Goal: Task Accomplishment & Management: Manage account settings

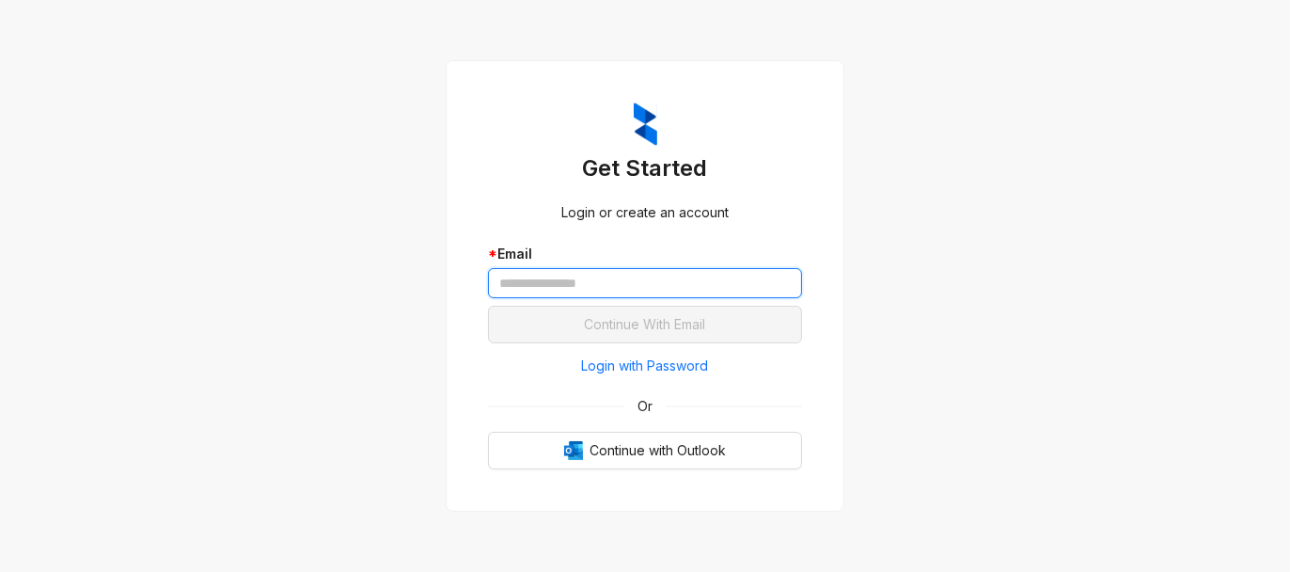
click at [618, 285] on input "text" at bounding box center [645, 283] width 314 height 30
click at [625, 284] on input "text" at bounding box center [645, 283] width 314 height 30
click at [663, 476] on div "Get Started Login or create an account * Email Continue With Email Login with P…" at bounding box center [644, 286] width 359 height 412
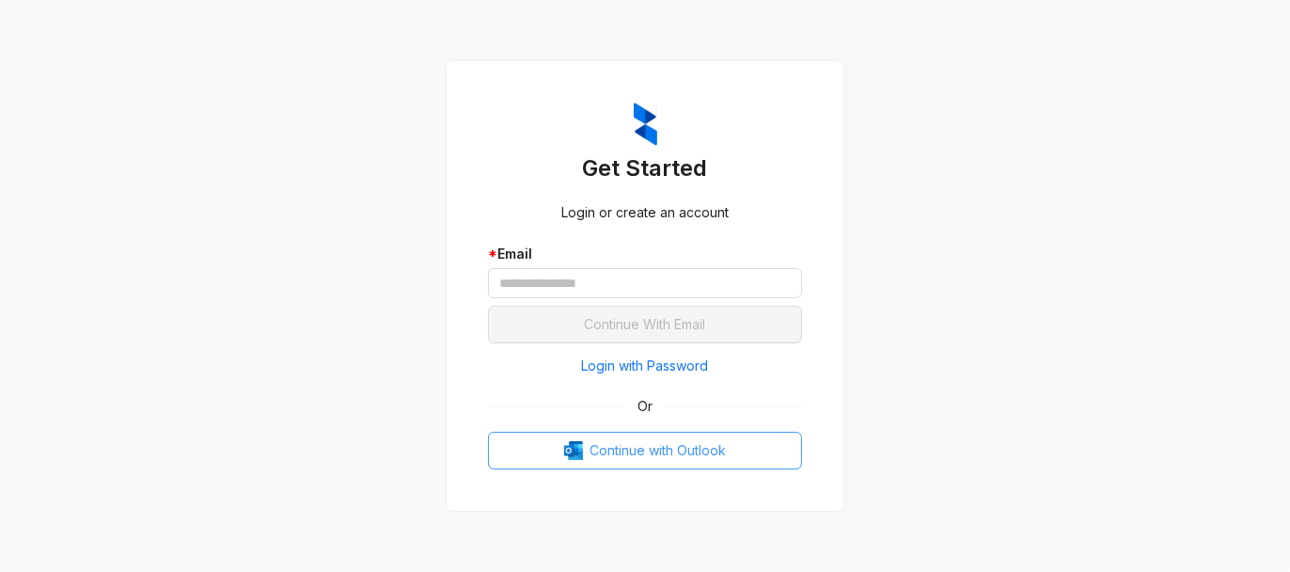
click at [659, 449] on span "Continue with Outlook" at bounding box center [658, 450] width 136 height 21
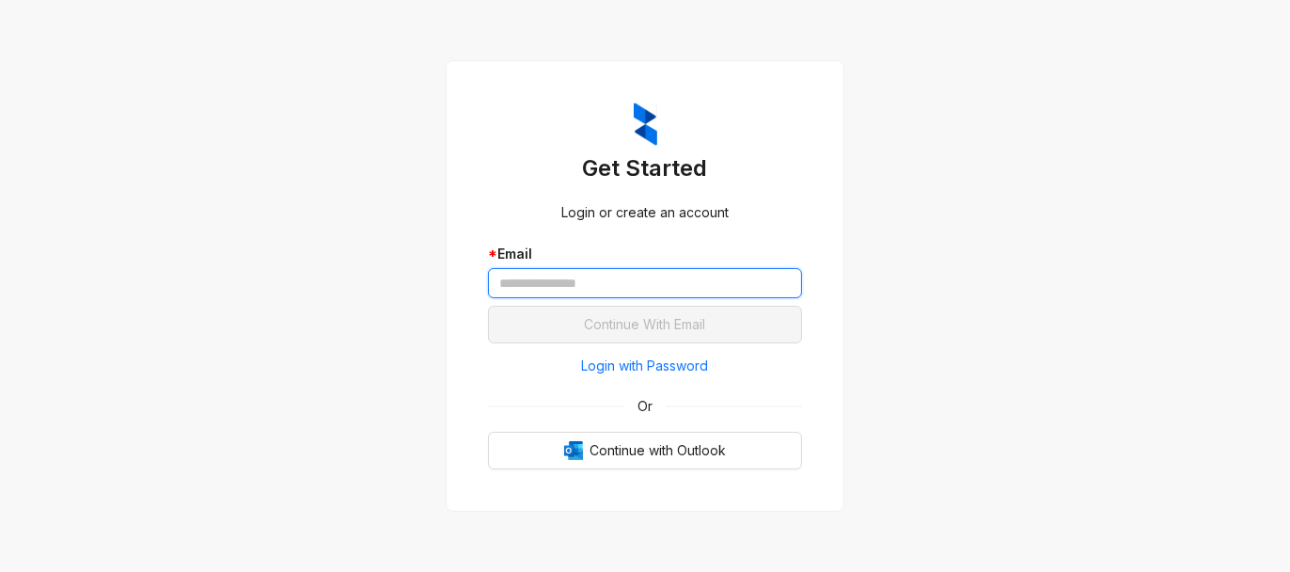
click at [608, 281] on input "text" at bounding box center [645, 283] width 314 height 30
click at [636, 366] on span "Login with Password" at bounding box center [645, 365] width 127 height 21
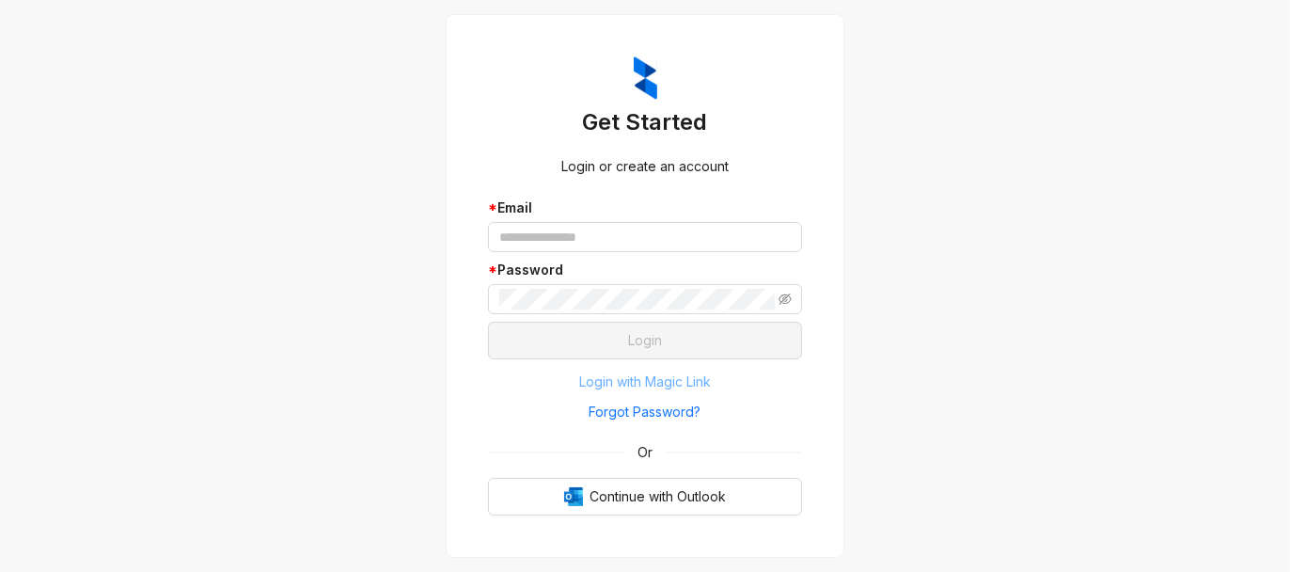
click at [651, 382] on span "Login with Magic Link" at bounding box center [645, 381] width 132 height 21
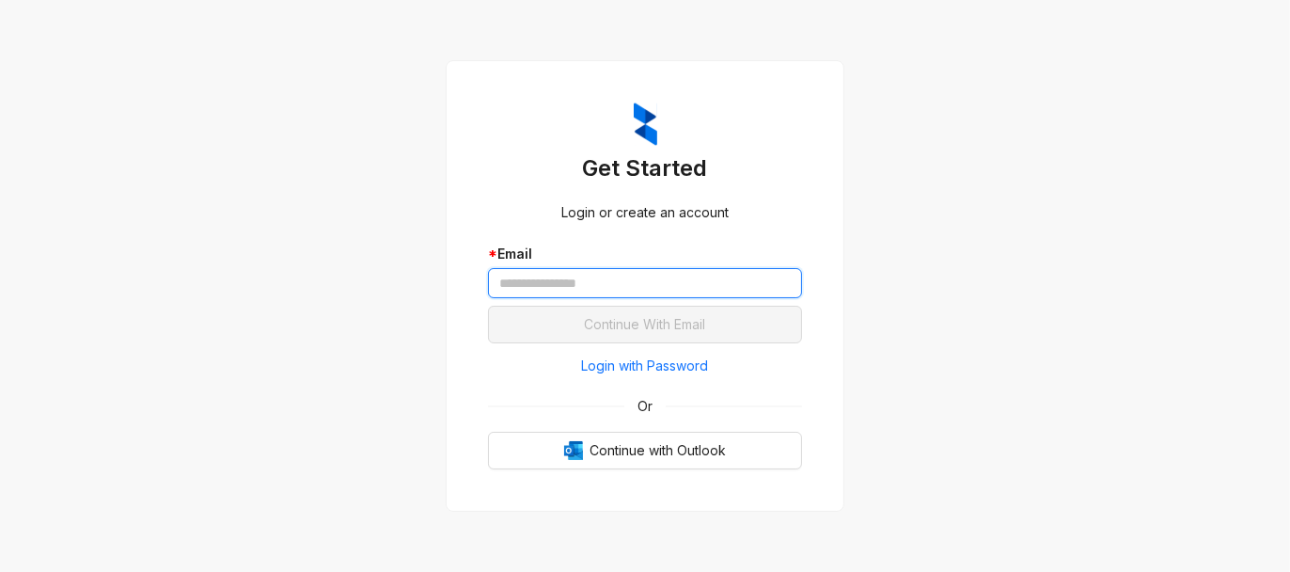
click at [570, 284] on input "text" at bounding box center [645, 283] width 314 height 30
click at [593, 284] on input "text" at bounding box center [645, 283] width 314 height 30
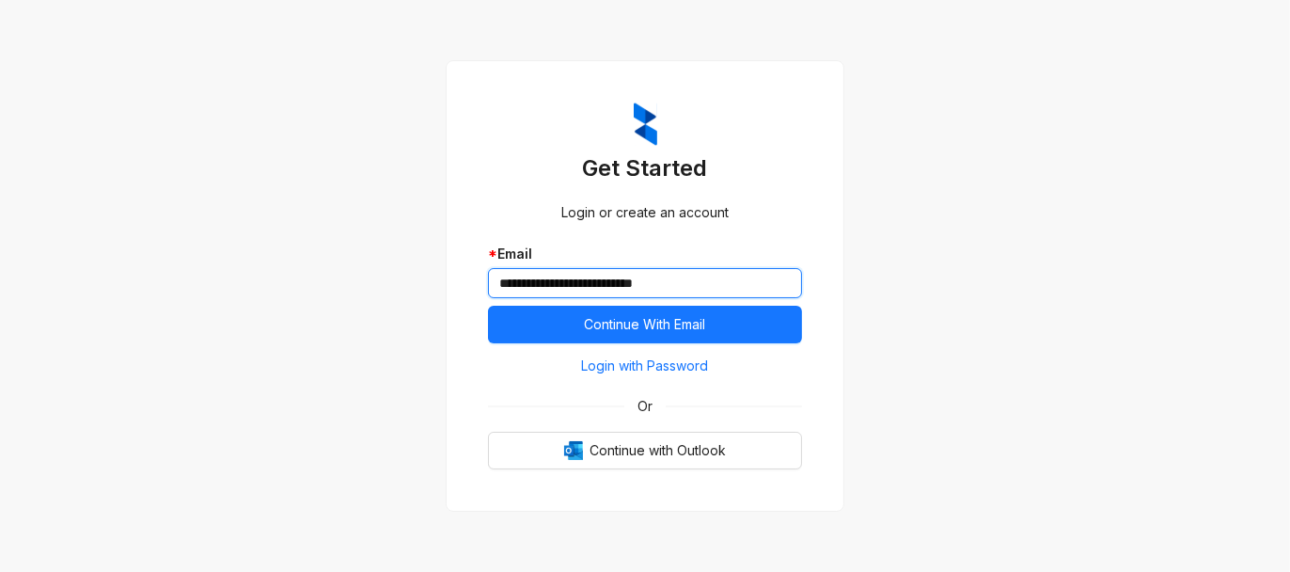
type input "**********"
click at [488, 306] on button "Continue With Email" at bounding box center [645, 325] width 314 height 38
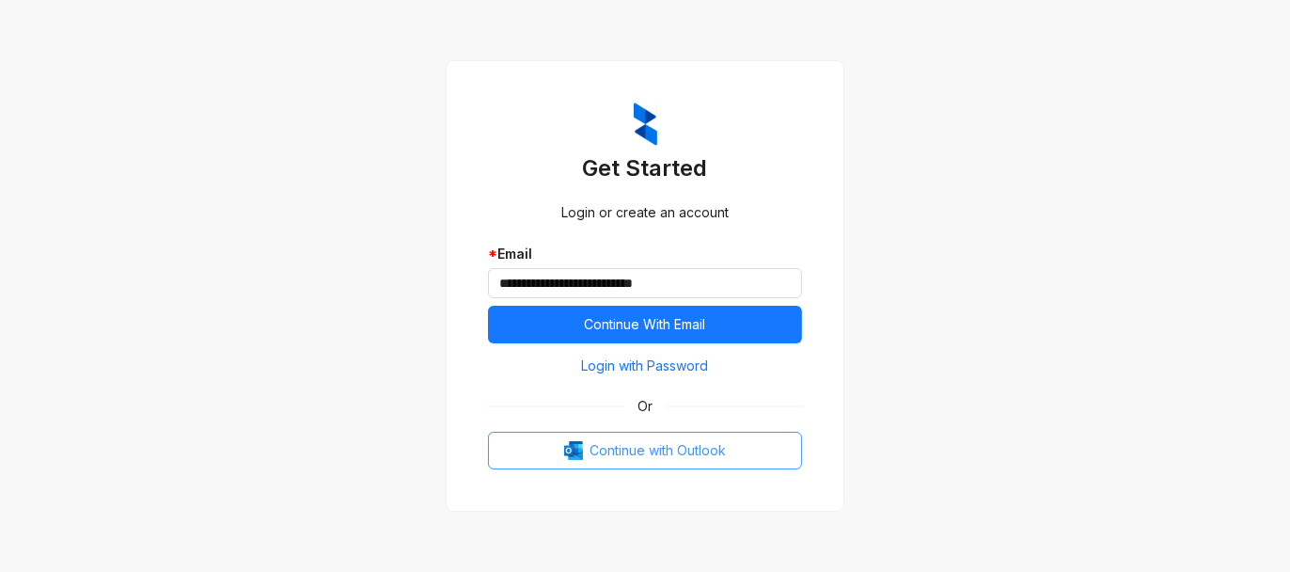
click at [632, 451] on span "Continue with Outlook" at bounding box center [658, 450] width 136 height 21
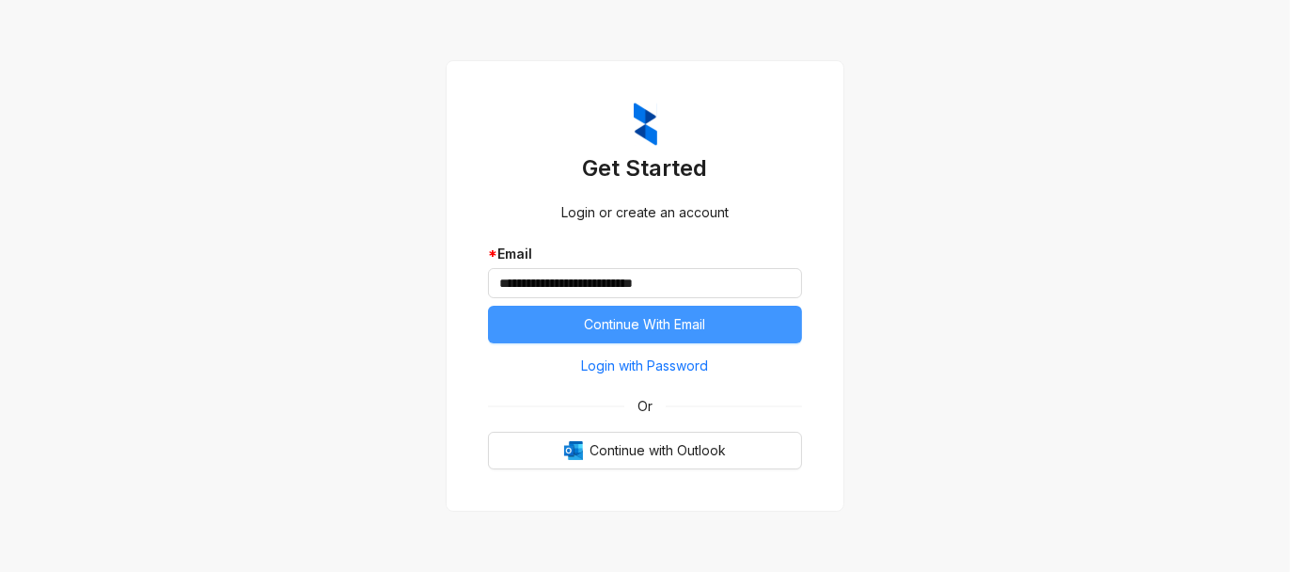
click at [613, 325] on span "Continue With Email" at bounding box center [645, 324] width 121 height 21
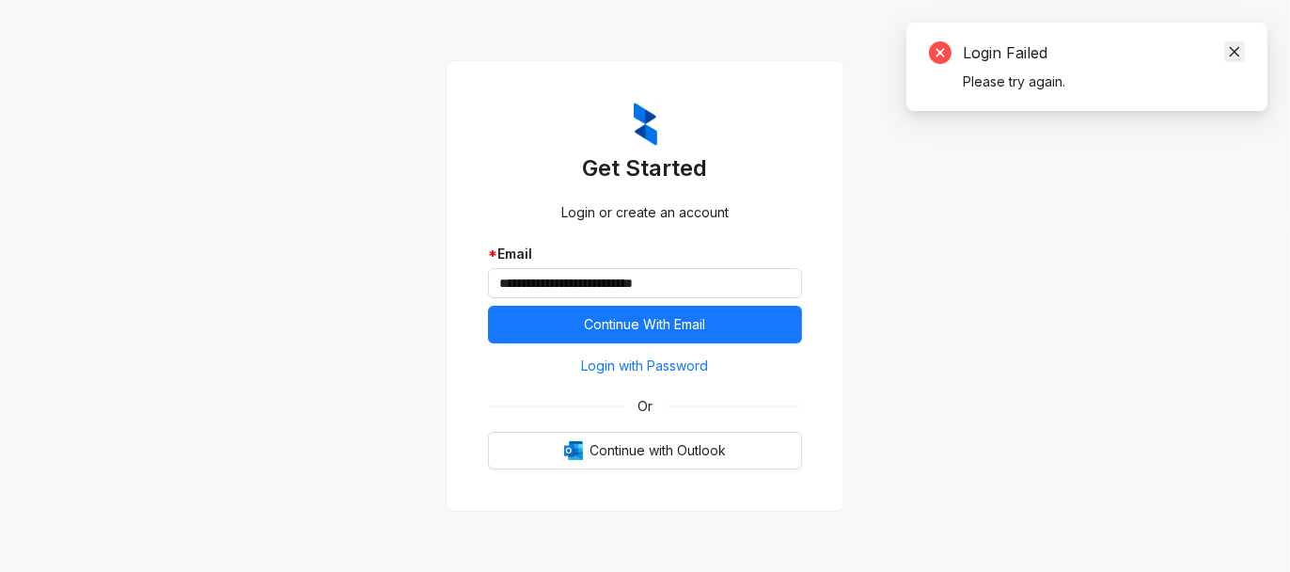
click at [1233, 45] on icon "close" at bounding box center [1234, 51] width 13 height 13
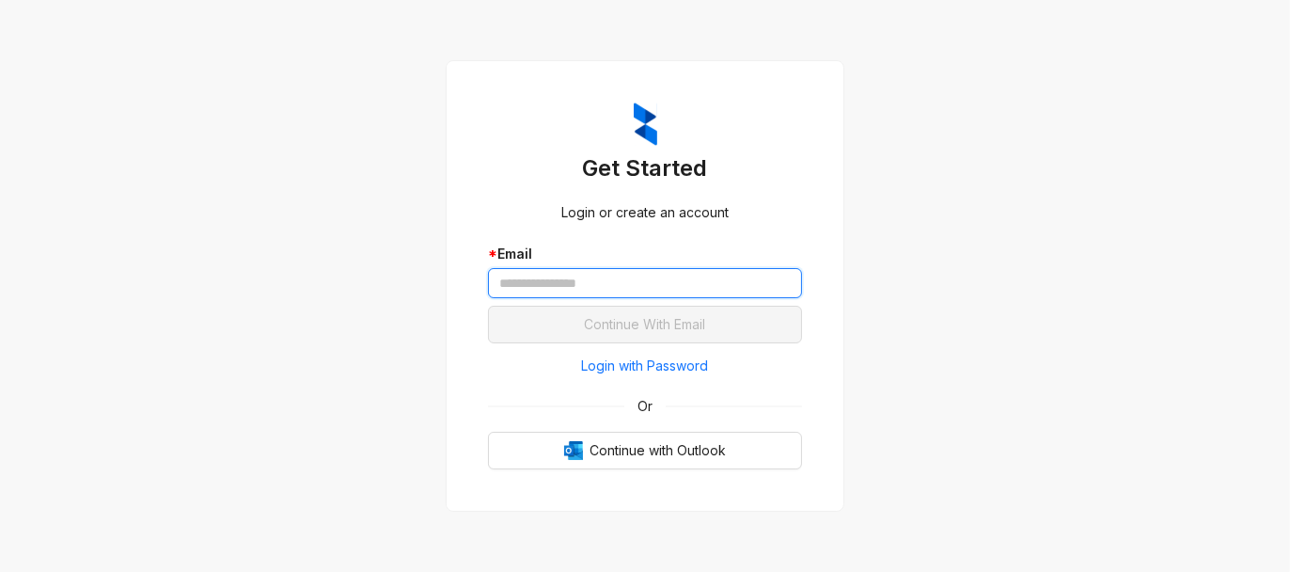
click at [564, 286] on input "text" at bounding box center [645, 283] width 314 height 30
click at [604, 280] on input "text" at bounding box center [645, 283] width 314 height 30
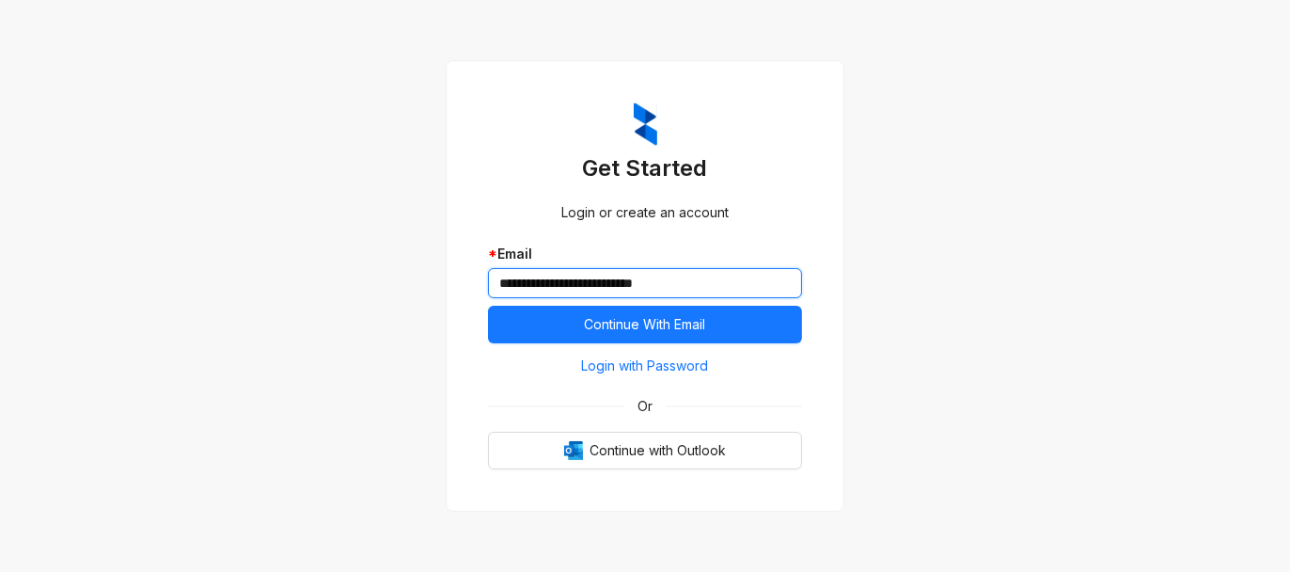
type input "**********"
click at [488, 306] on button "Continue With Email" at bounding box center [645, 325] width 314 height 38
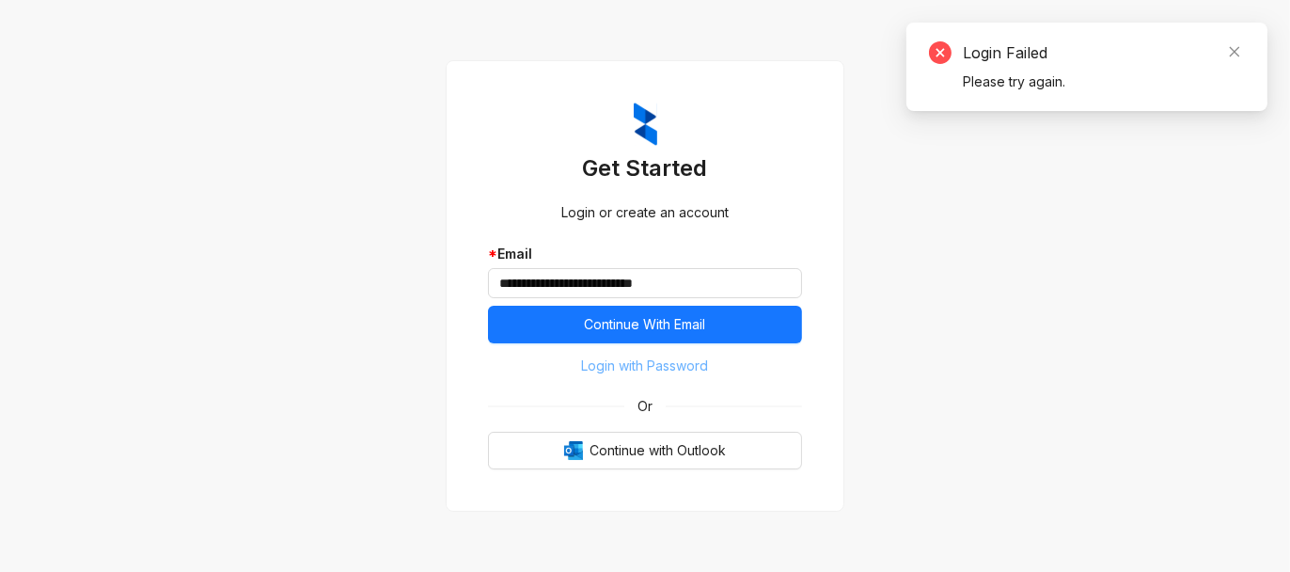
click at [669, 369] on span "Login with Password" at bounding box center [645, 365] width 127 height 21
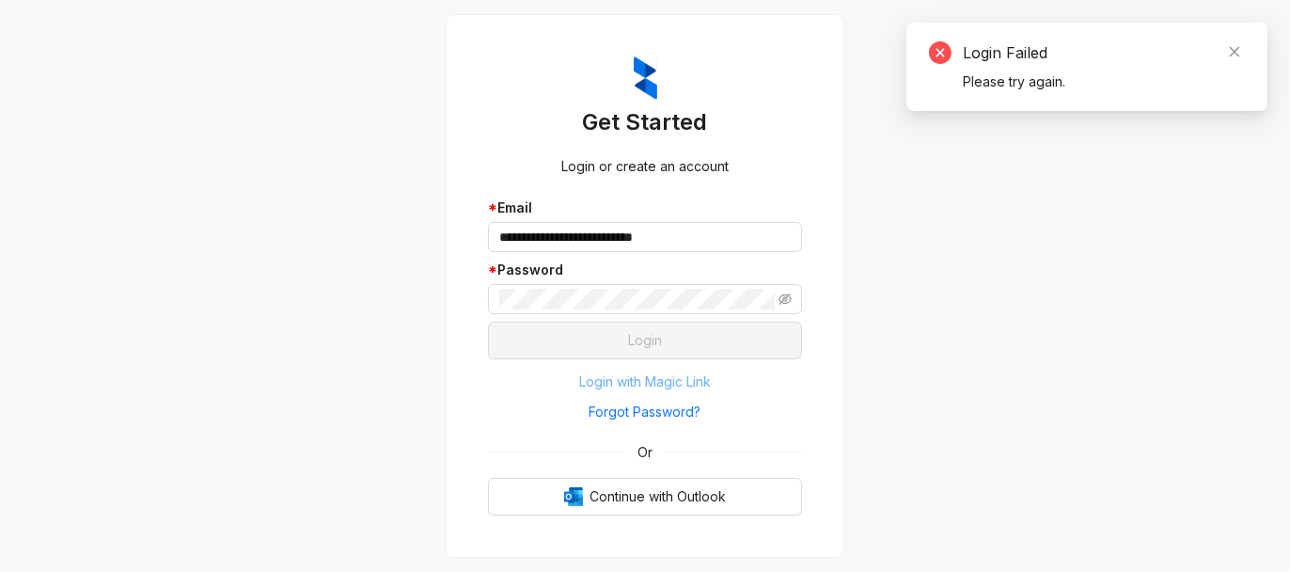
click at [655, 377] on span "Login with Magic Link" at bounding box center [645, 381] width 132 height 21
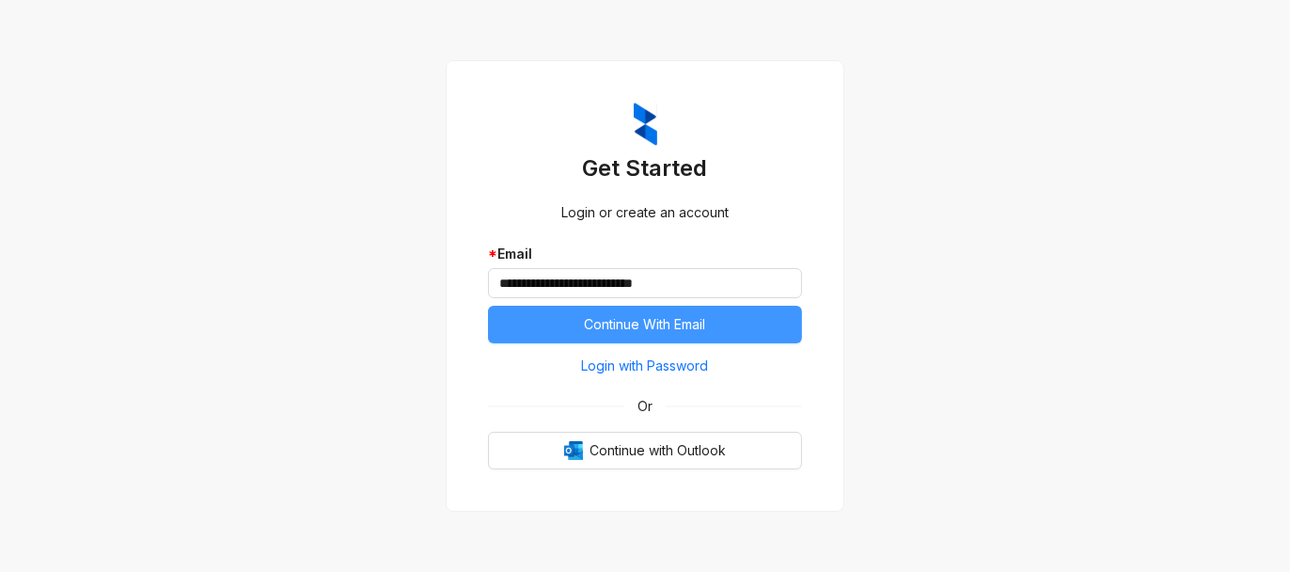
click at [656, 322] on span "Continue With Email" at bounding box center [645, 324] width 121 height 21
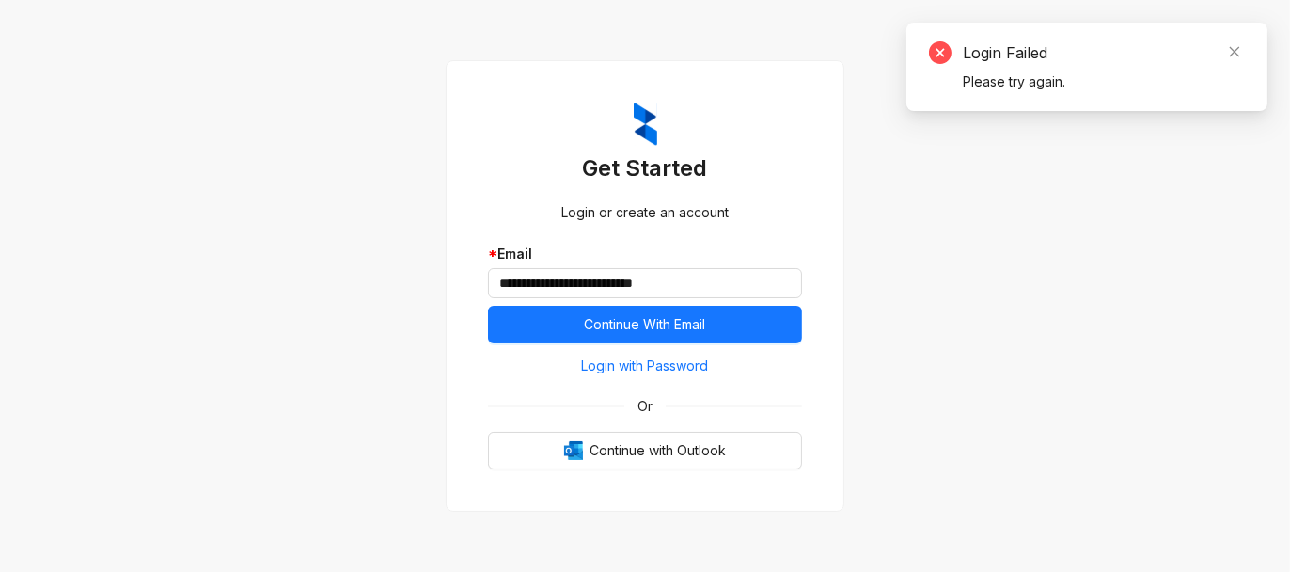
click at [674, 386] on div "Login with Password Or Continue with Outlook" at bounding box center [645, 410] width 314 height 118
click at [672, 353] on button "Login with Password" at bounding box center [645, 366] width 314 height 30
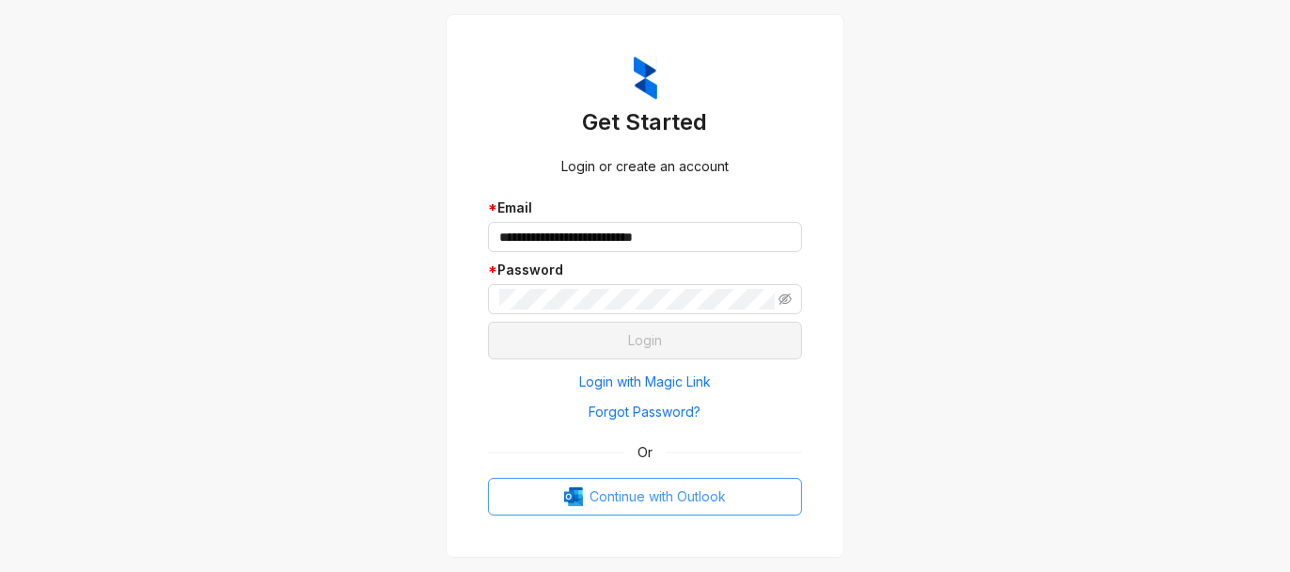
click at [659, 497] on span "Continue with Outlook" at bounding box center [658, 496] width 136 height 21
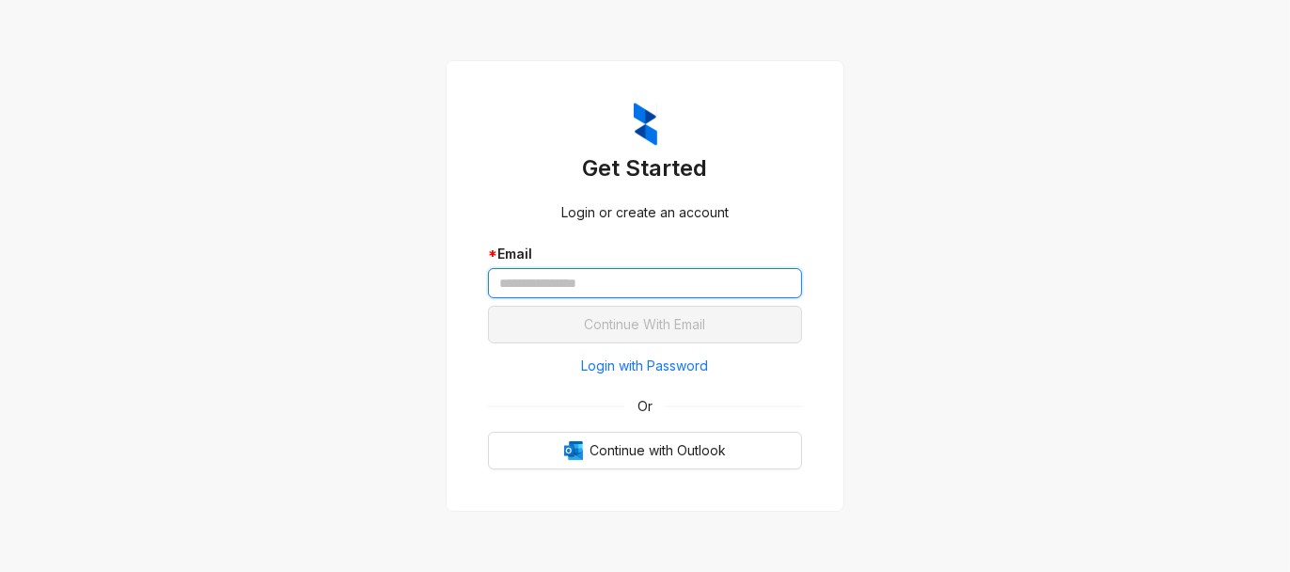
click at [615, 283] on input "text" at bounding box center [645, 283] width 314 height 30
click at [593, 276] on input "text" at bounding box center [645, 283] width 314 height 30
click at [589, 281] on input "text" at bounding box center [645, 283] width 314 height 30
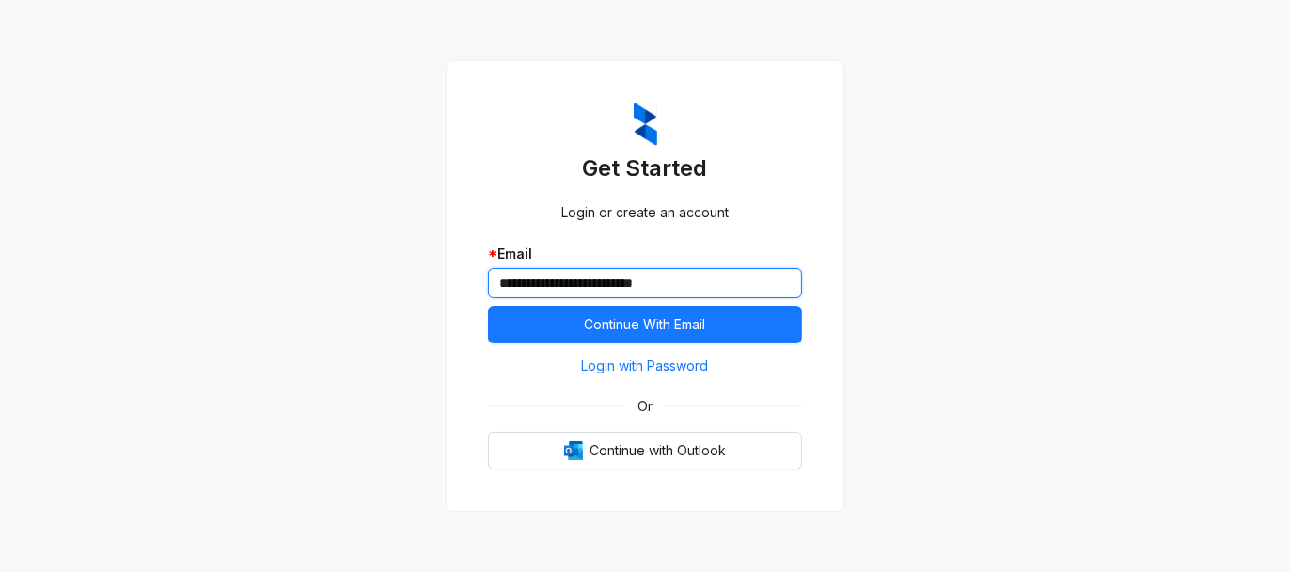
type input "**********"
click at [488, 306] on button "Continue With Email" at bounding box center [645, 325] width 314 height 38
click at [624, 372] on span "Login with Password" at bounding box center [645, 365] width 127 height 21
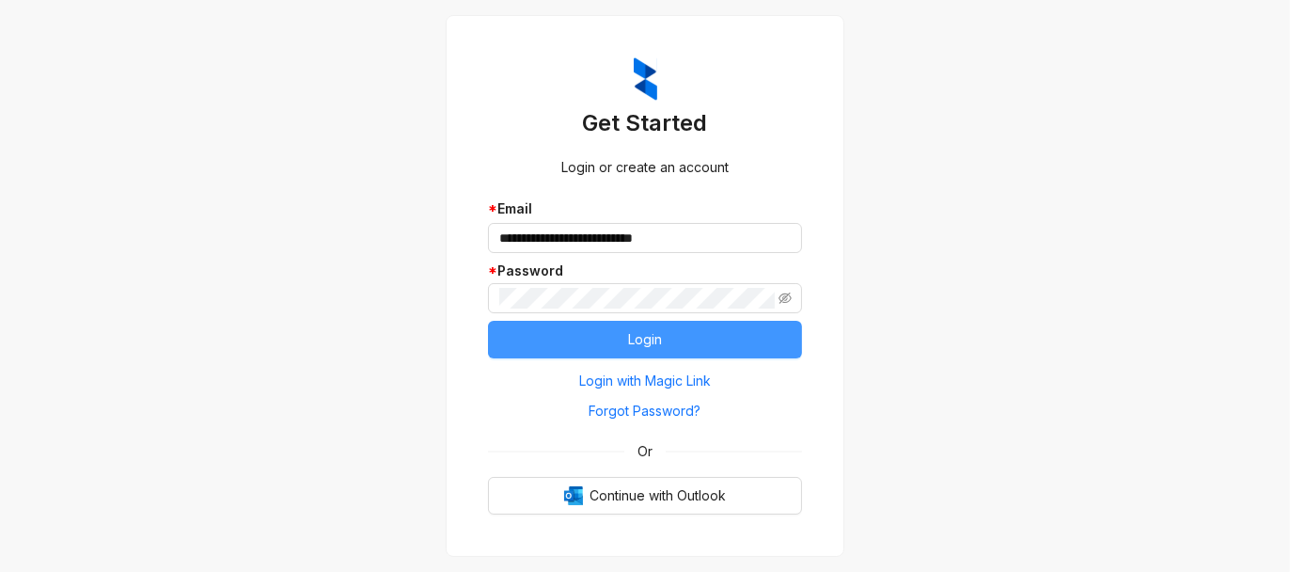
click at [632, 352] on button "Login" at bounding box center [645, 340] width 314 height 38
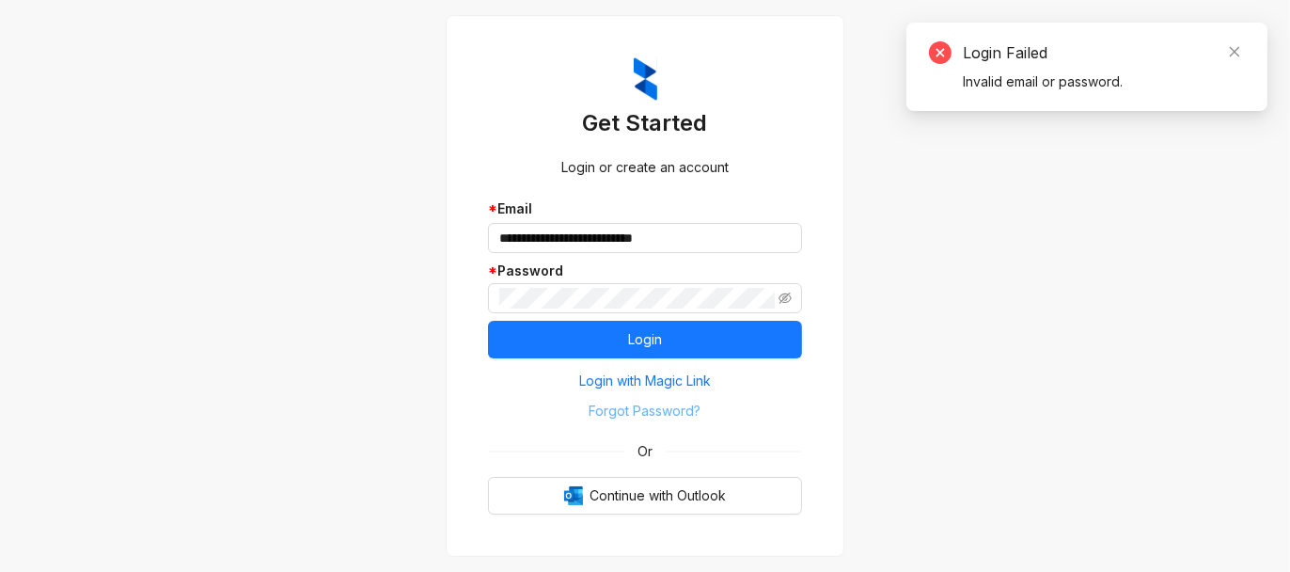
click at [630, 409] on span "Forgot Password?" at bounding box center [645, 410] width 112 height 21
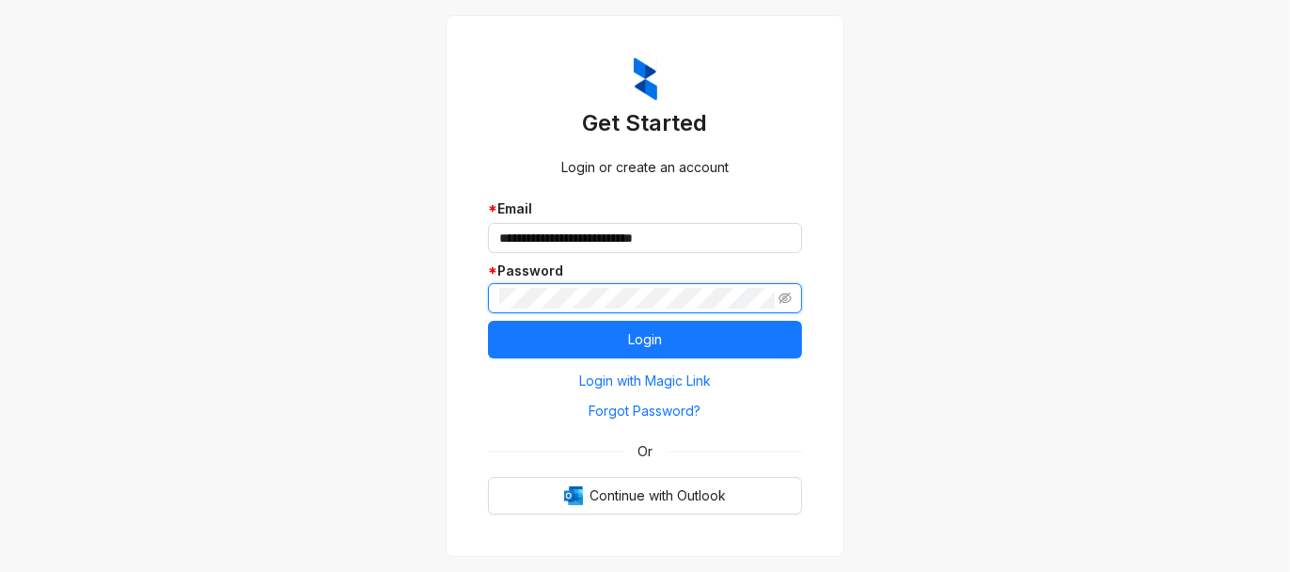
click at [496, 318] on div "**********" at bounding box center [645, 259] width 314 height 122
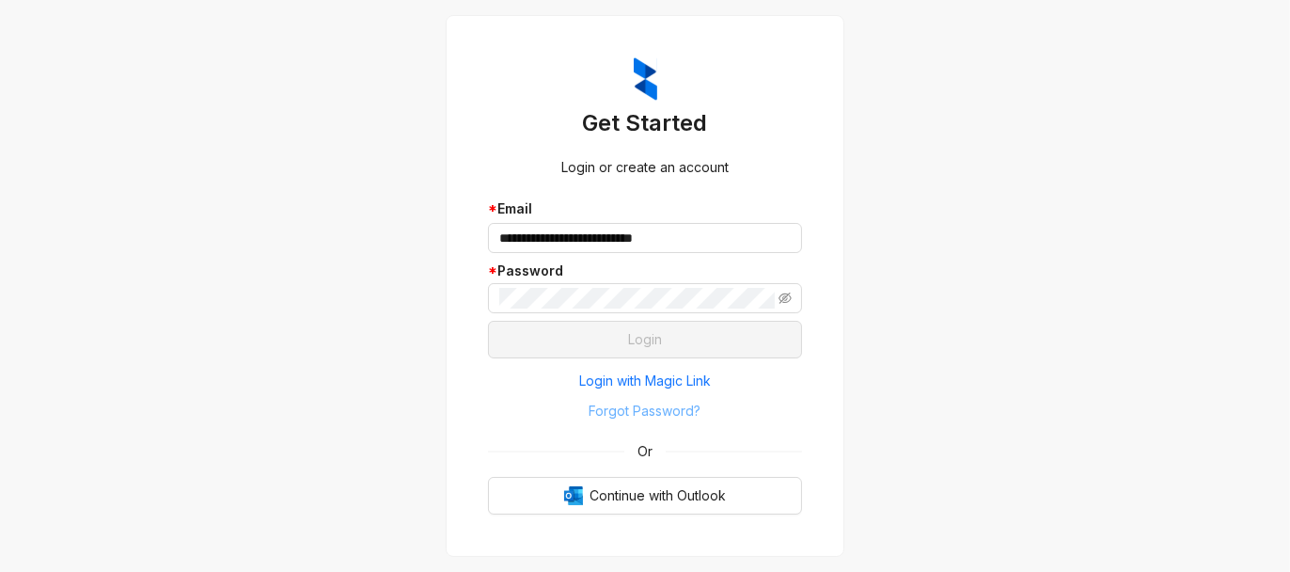
click at [660, 410] on span "Forgot Password?" at bounding box center [645, 410] width 112 height 21
click at [658, 503] on span "Continue with Outlook" at bounding box center [658, 495] width 136 height 21
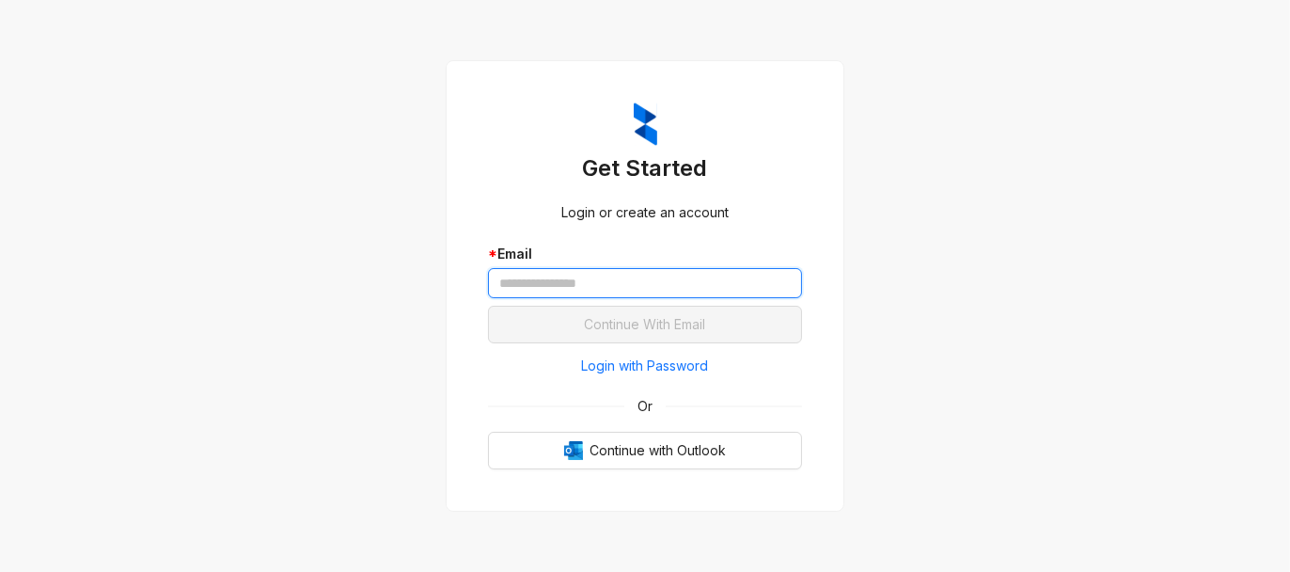
click at [561, 288] on input "text" at bounding box center [645, 283] width 314 height 30
click at [603, 282] on input "text" at bounding box center [645, 283] width 314 height 30
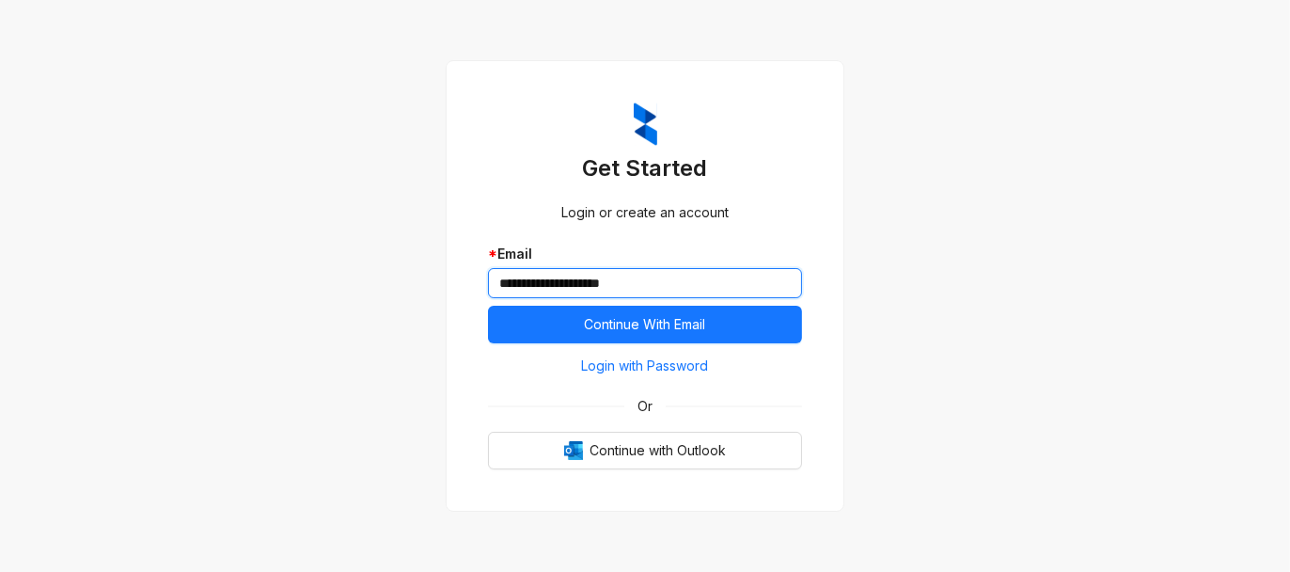
click at [488, 306] on button "Continue With Email" at bounding box center [645, 325] width 314 height 38
click at [562, 283] on input "**********" at bounding box center [645, 283] width 314 height 30
type input "**********"
click at [488, 306] on button "Continue With Email" at bounding box center [645, 325] width 314 height 38
